Goal: Find specific page/section: Find specific page/section

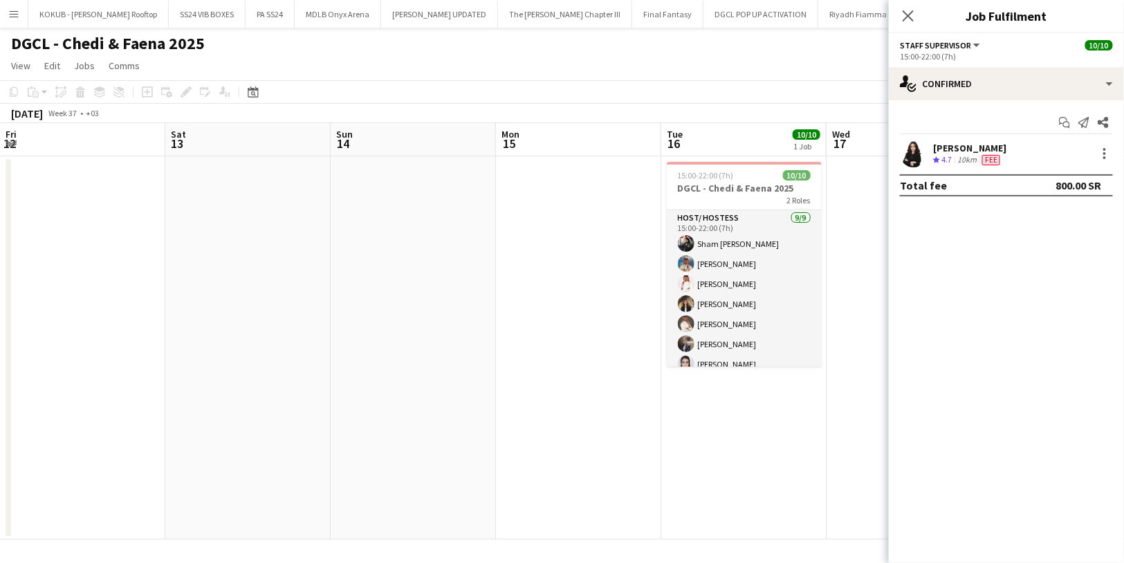
scroll to position [0, 406]
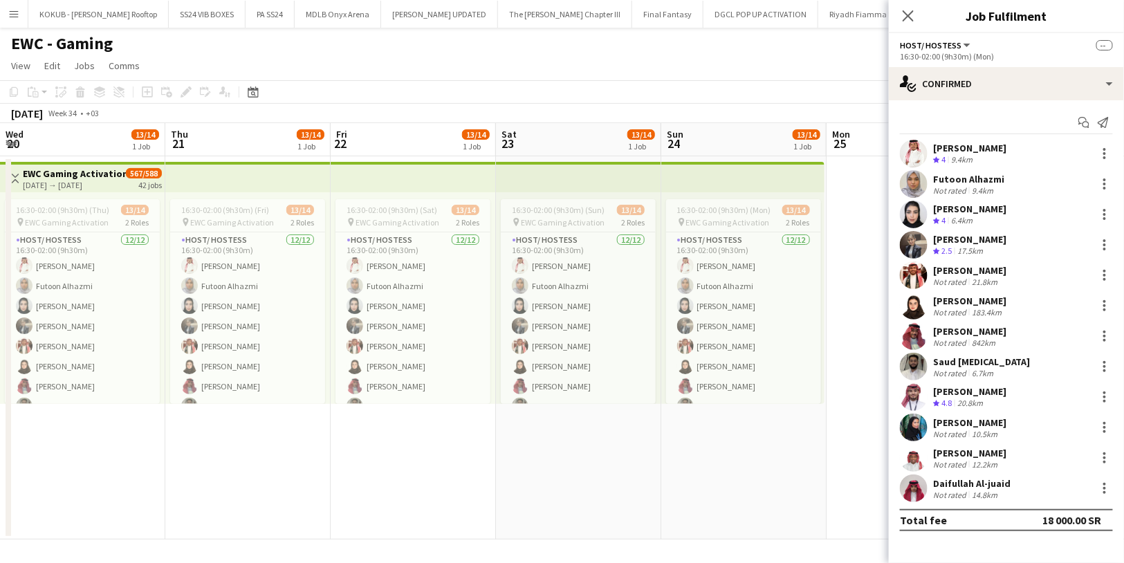
scroll to position [0, 431]
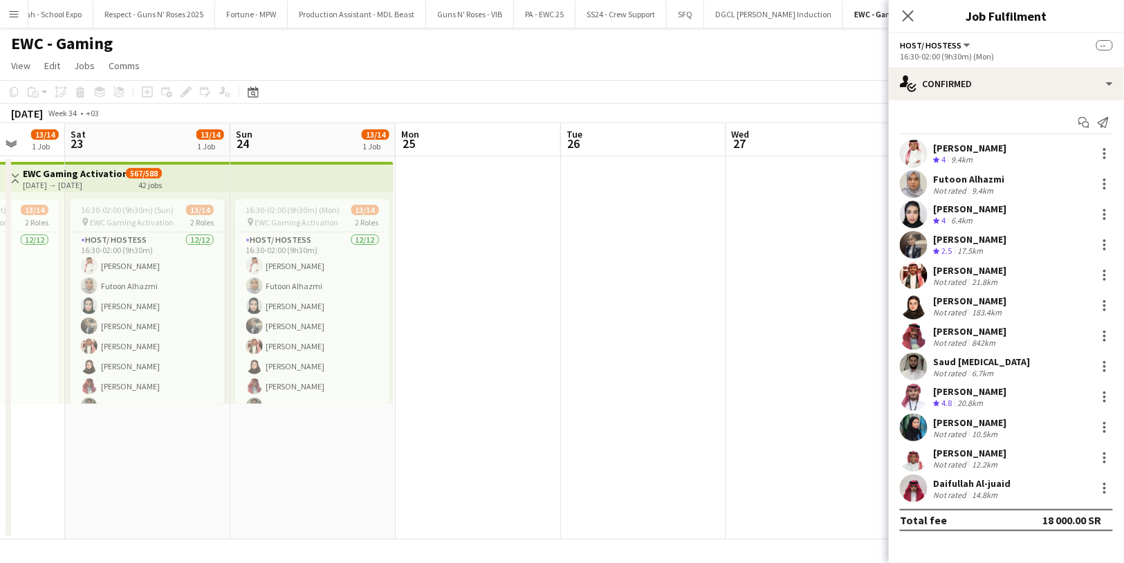
click at [17, 8] on button "Menu" at bounding box center [14, 14] width 28 height 28
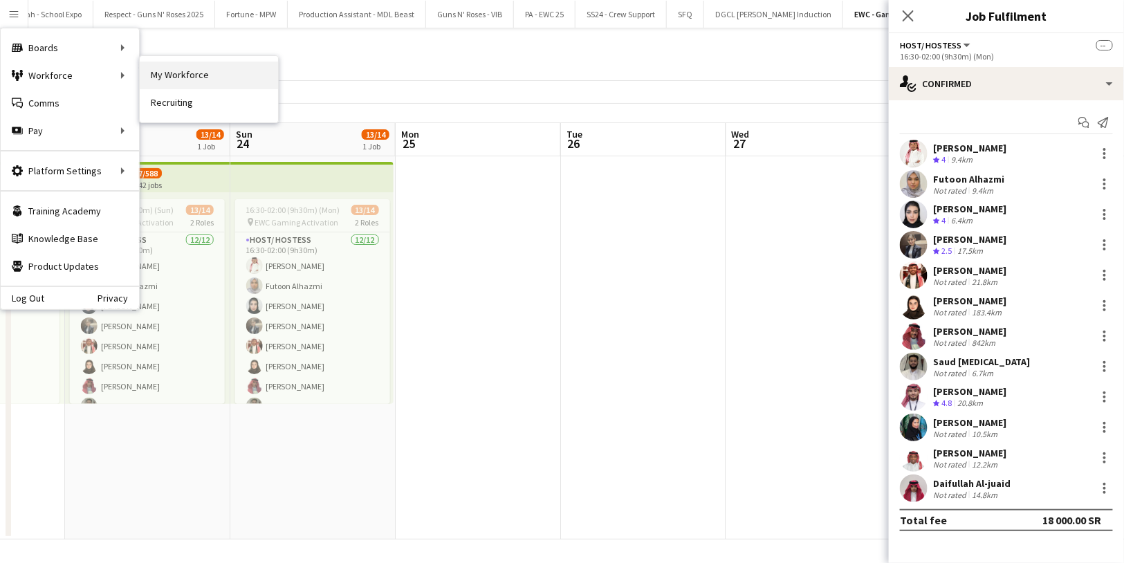
click at [182, 79] on link "My Workforce" at bounding box center [209, 76] width 138 height 28
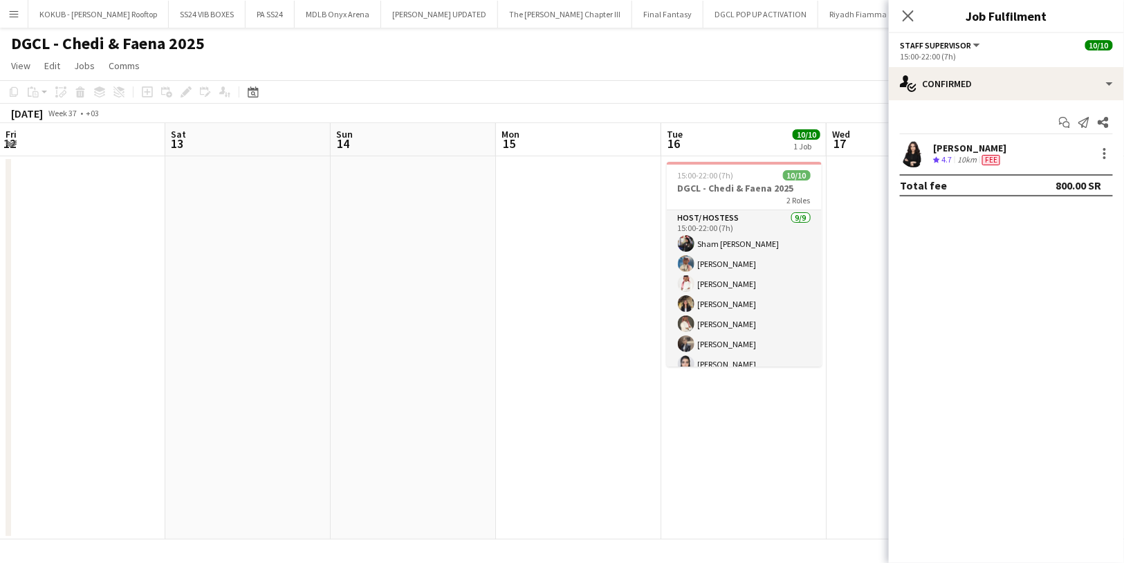
scroll to position [0, 406]
